Goal: Navigation & Orientation: Find specific page/section

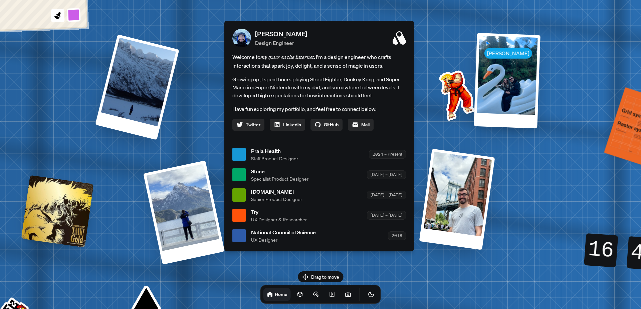
drag, startPoint x: 314, startPoint y: 271, endPoint x: 312, endPoint y: 265, distance: 6.3
click at [312, 0] on body "[PERSON_NAME] [PERSON_NAME] Design Engineer Welcome to my space on the internet…" at bounding box center [320, 0] width 641 height 0
drag, startPoint x: 314, startPoint y: 278, endPoint x: 316, endPoint y: 261, distance: 16.5
click at [316, 0] on body "[PERSON_NAME] [PERSON_NAME] Design Engineer Welcome to my space on the internet…" at bounding box center [320, 0] width 641 height 0
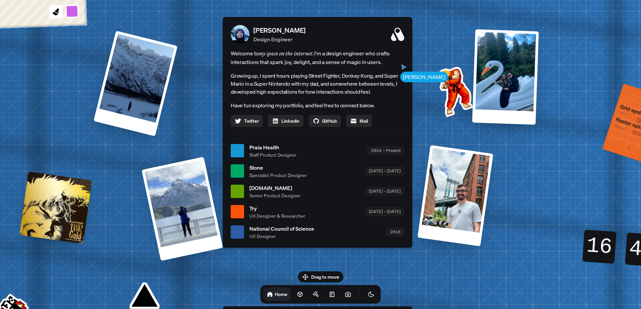
drag, startPoint x: 312, startPoint y: 244, endPoint x: 288, endPoint y: 198, distance: 52.0
click at [288, 198] on div "[PERSON_NAME] Design Engineer Welcome to my space on the internet. I'm a design…" at bounding box center [318, 132] width 190 height 231
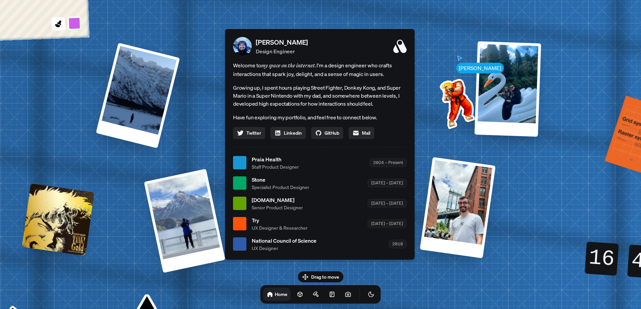
drag, startPoint x: 244, startPoint y: 187, endPoint x: 263, endPoint y: 235, distance: 52.6
click at [263, 235] on ul "Praia Health Staff Product Designer 2024 – Present Stone Specialist Product Des…" at bounding box center [320, 204] width 174 height 96
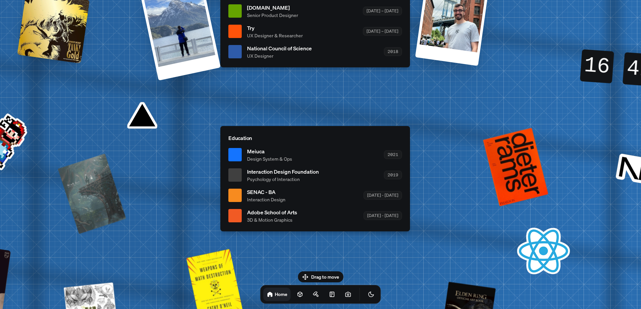
drag, startPoint x: 275, startPoint y: 264, endPoint x: 270, endPoint y: 72, distance: 192.7
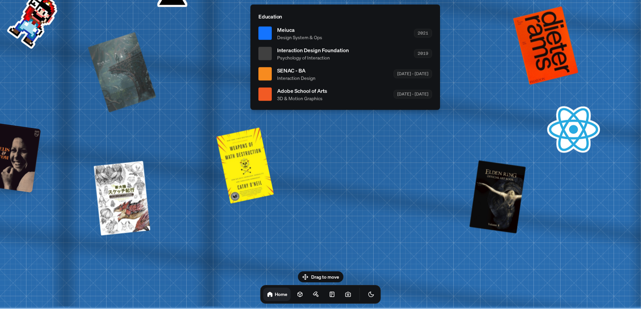
drag, startPoint x: 429, startPoint y: 166, endPoint x: 459, endPoint y: 15, distance: 153.9
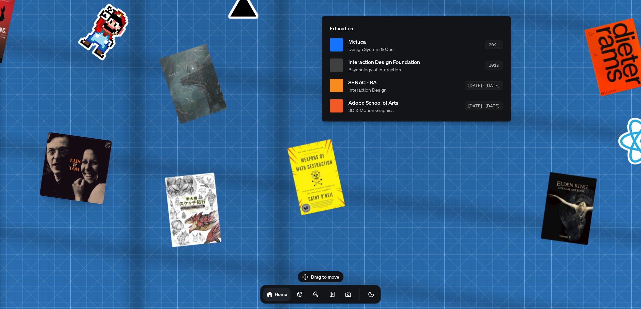
drag, startPoint x: 442, startPoint y: 161, endPoint x: 540, endPoint y: 155, distance: 98.3
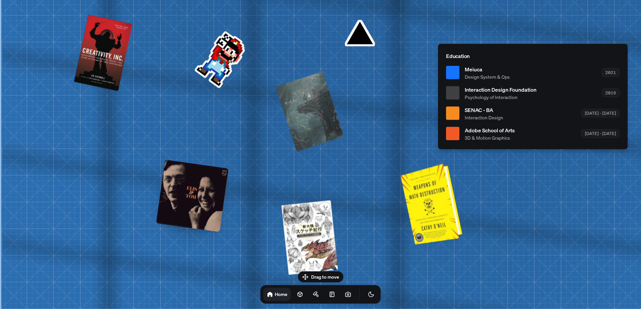
drag, startPoint x: 196, startPoint y: 124, endPoint x: 440, endPoint y: 205, distance: 257.2
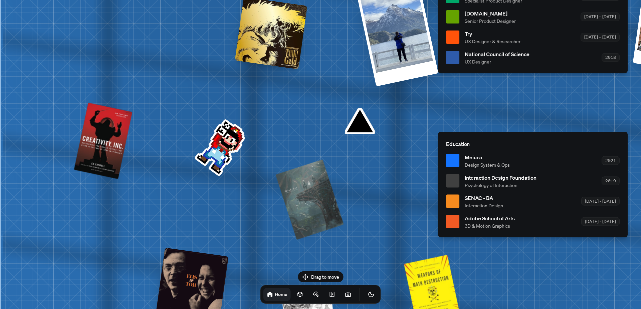
drag, startPoint x: 348, startPoint y: 95, endPoint x: 391, endPoint y: 204, distance: 117.3
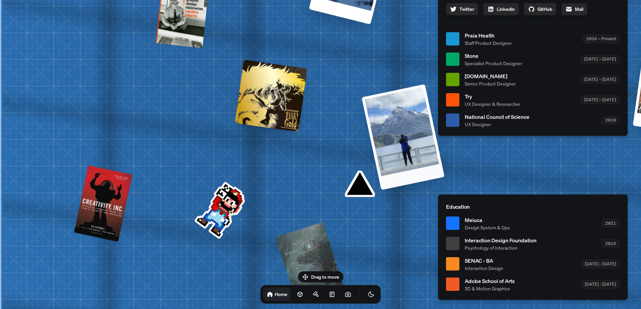
drag, startPoint x: 400, startPoint y: 105, endPoint x: 390, endPoint y: 143, distance: 39.3
click at [391, 144] on div at bounding box center [403, 137] width 83 height 106
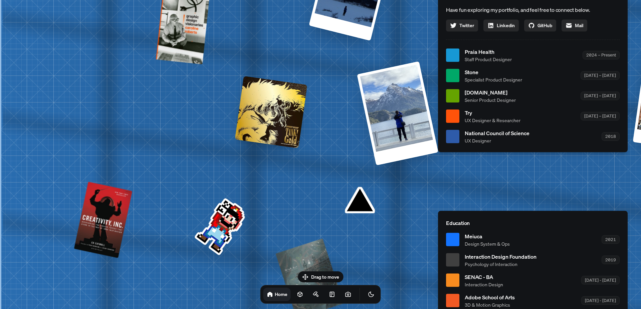
drag, startPoint x: 345, startPoint y: 105, endPoint x: 350, endPoint y: 190, distance: 85.6
click at [350, 190] on div "[PERSON_NAME] [PERSON_NAME] Design Engineer Welcome to my space on the internet…" at bounding box center [534, 55] width 999 height 875
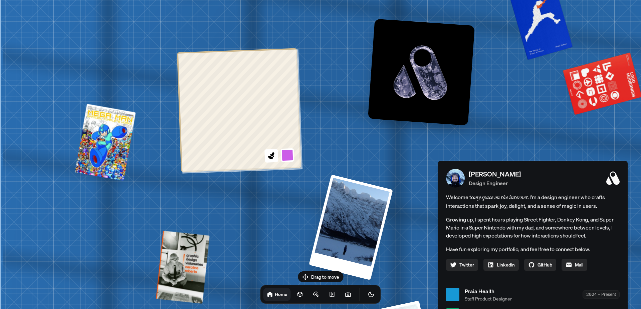
drag, startPoint x: 307, startPoint y: 112, endPoint x: 356, endPoint y: 274, distance: 168.6
click at [356, 0] on body "[PERSON_NAME] [PERSON_NAME] Design Engineer Welcome to my space on the internet…" at bounding box center [320, 0] width 641 height 0
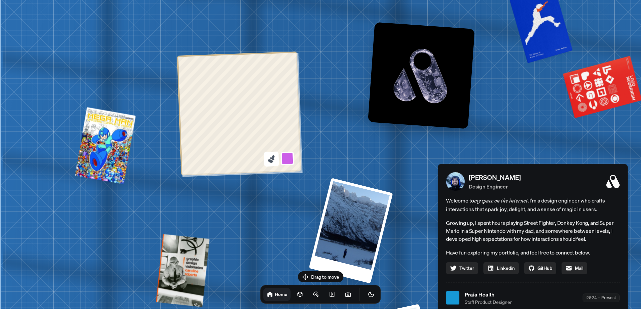
click at [271, 159] on icon at bounding box center [272, 157] width 5 height 5
click at [285, 157] on button at bounding box center [287, 158] width 15 height 15
click at [283, 92] on button at bounding box center [284, 94] width 15 height 15
click at [273, 162] on icon at bounding box center [271, 161] width 6 height 4
click at [271, 162] on icon at bounding box center [271, 161] width 6 height 4
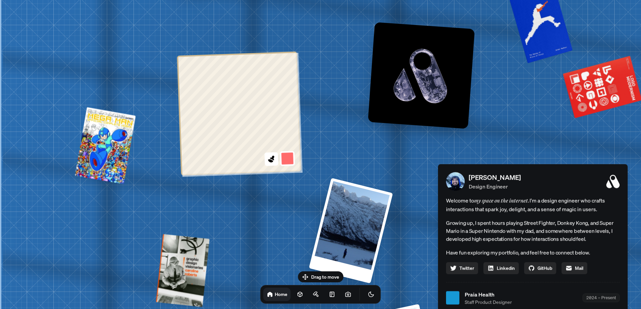
click at [290, 161] on button at bounding box center [287, 158] width 15 height 15
click at [285, 80] on button at bounding box center [284, 78] width 15 height 15
click at [272, 159] on icon at bounding box center [272, 157] width 5 height 5
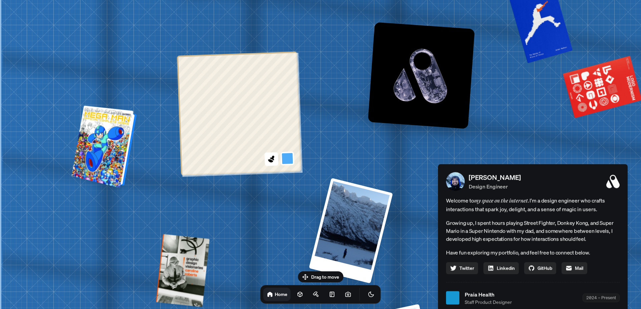
click at [105, 147] on div at bounding box center [105, 146] width 60 height 79
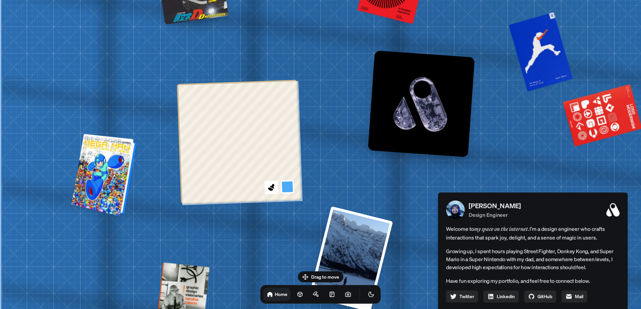
drag, startPoint x: 105, startPoint y: 151, endPoint x: 121, endPoint y: 177, distance: 31.0
click at [121, 177] on div at bounding box center [105, 175] width 60 height 79
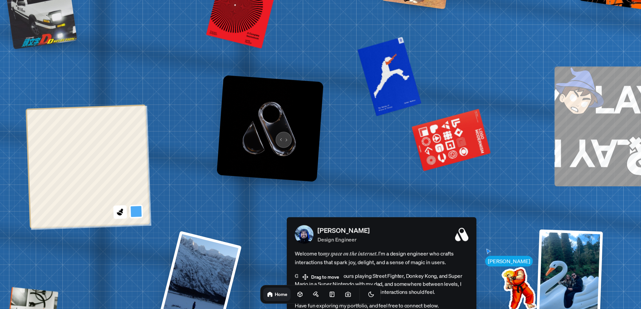
drag, startPoint x: 431, startPoint y: 111, endPoint x: 281, endPoint y: 135, distance: 151.9
click at [281, 135] on img at bounding box center [270, 128] width 107 height 107
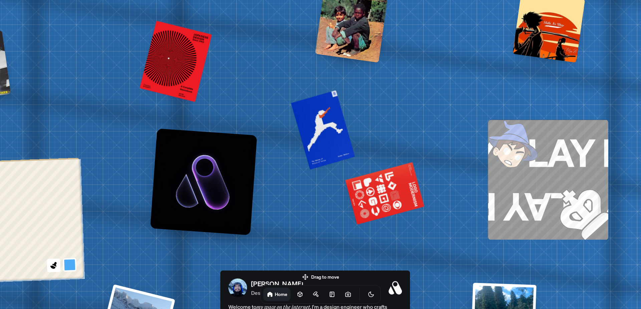
drag, startPoint x: 377, startPoint y: 184, endPoint x: 307, endPoint y: 253, distance: 98.4
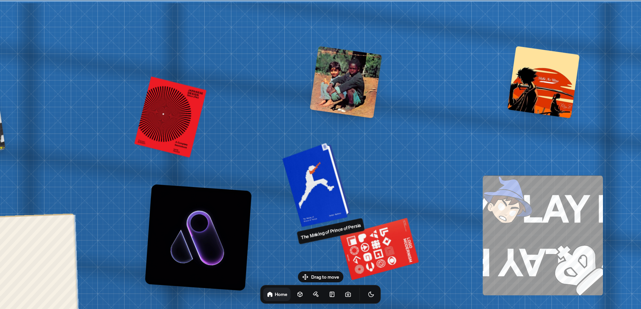
drag, startPoint x: 344, startPoint y: 108, endPoint x: 342, endPoint y: 197, distance: 88.8
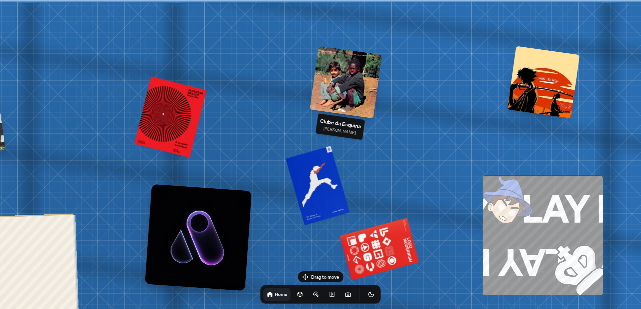
click at [340, 81] on div at bounding box center [346, 82] width 72 height 72
